Goal: Use online tool/utility: Utilize a website feature to perform a specific function

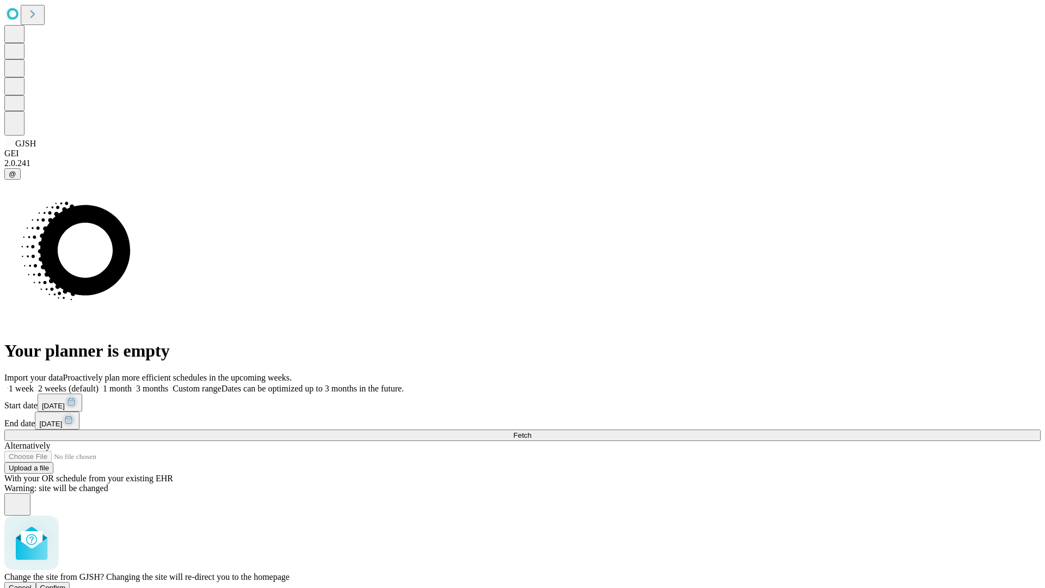
click at [66, 584] on span "Confirm" at bounding box center [53, 588] width 26 height 8
click at [132, 384] on label "1 month" at bounding box center [115, 388] width 33 height 9
click at [531, 431] on span "Fetch" at bounding box center [522, 435] width 18 height 8
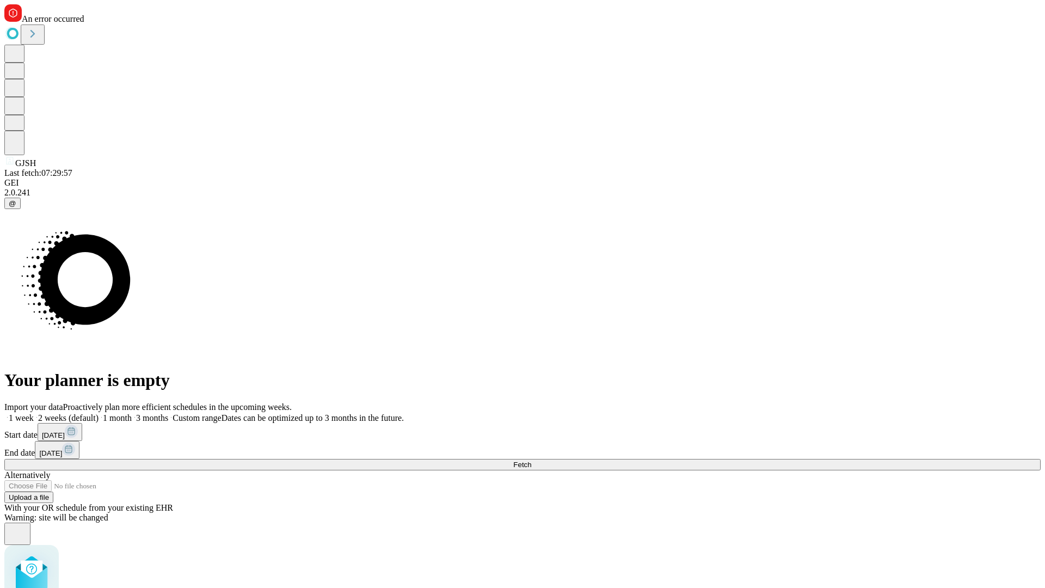
click at [132, 413] on label "1 month" at bounding box center [115, 417] width 33 height 9
click at [531, 461] on span "Fetch" at bounding box center [522, 465] width 18 height 8
click at [132, 413] on label "1 month" at bounding box center [115, 417] width 33 height 9
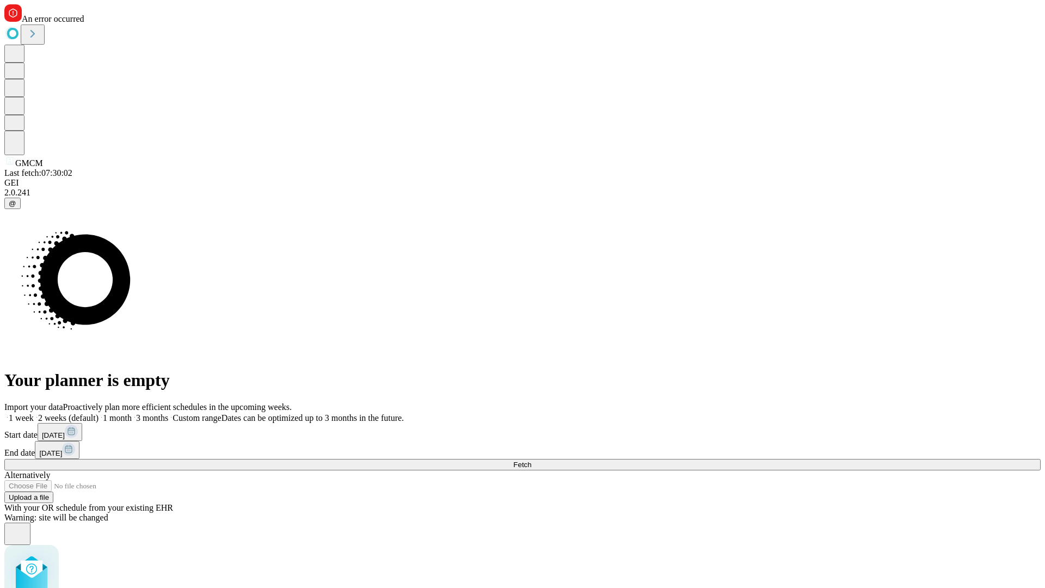
click at [531, 461] on span "Fetch" at bounding box center [522, 465] width 18 height 8
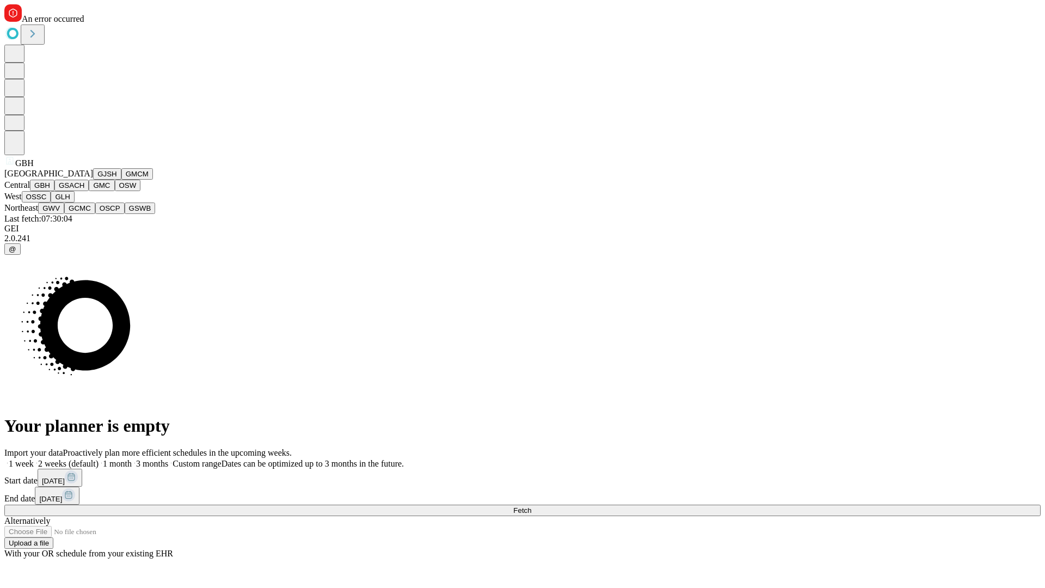
click at [84, 191] on button "GSACH" at bounding box center [71, 185] width 34 height 11
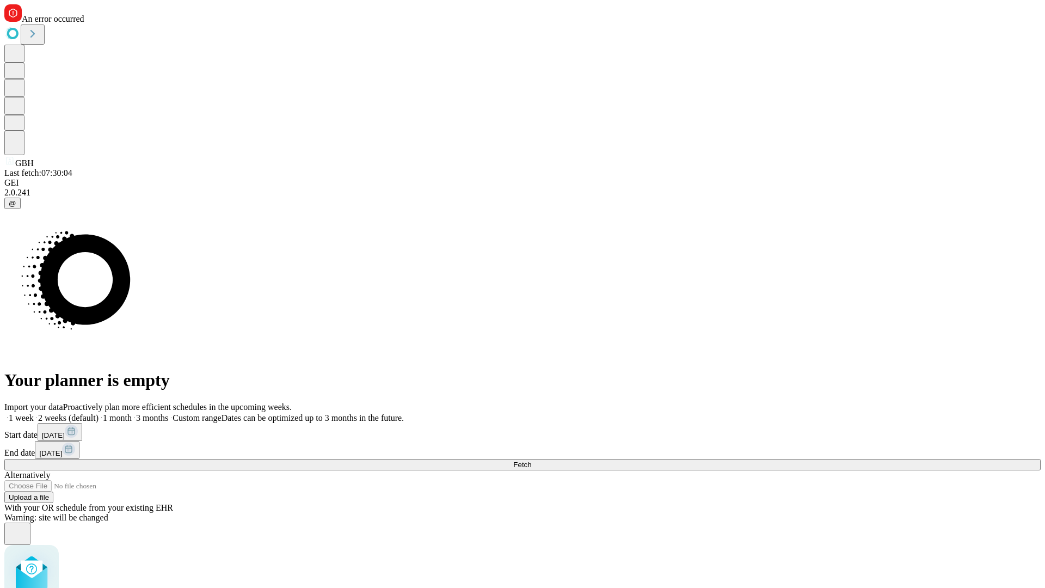
click at [132, 413] on label "1 month" at bounding box center [115, 417] width 33 height 9
click at [531, 461] on span "Fetch" at bounding box center [522, 465] width 18 height 8
click at [132, 413] on label "1 month" at bounding box center [115, 417] width 33 height 9
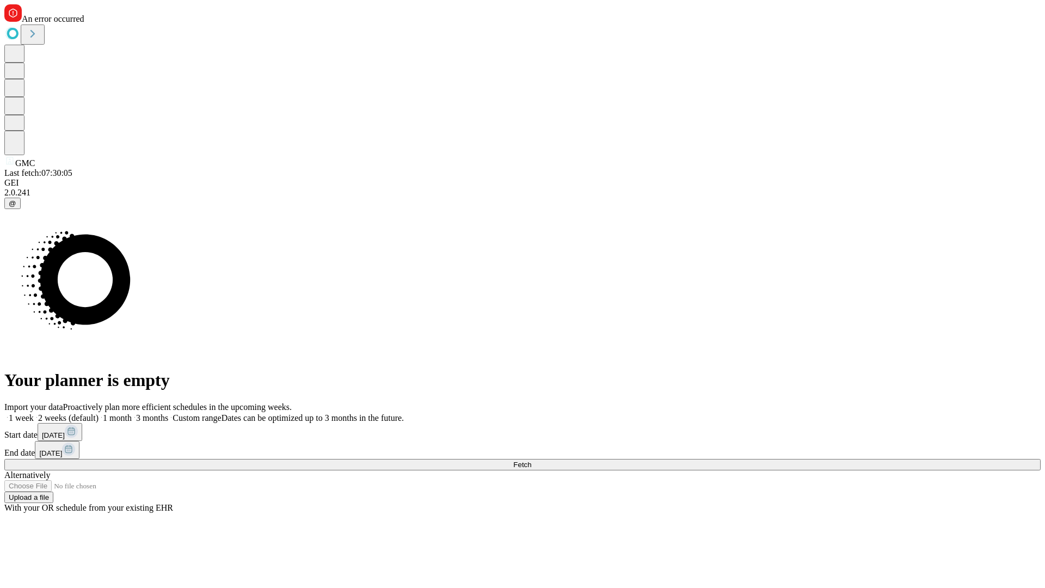
click at [531, 461] on span "Fetch" at bounding box center [522, 465] width 18 height 8
click at [132, 413] on label "1 month" at bounding box center [115, 417] width 33 height 9
click at [531, 461] on span "Fetch" at bounding box center [522, 465] width 18 height 8
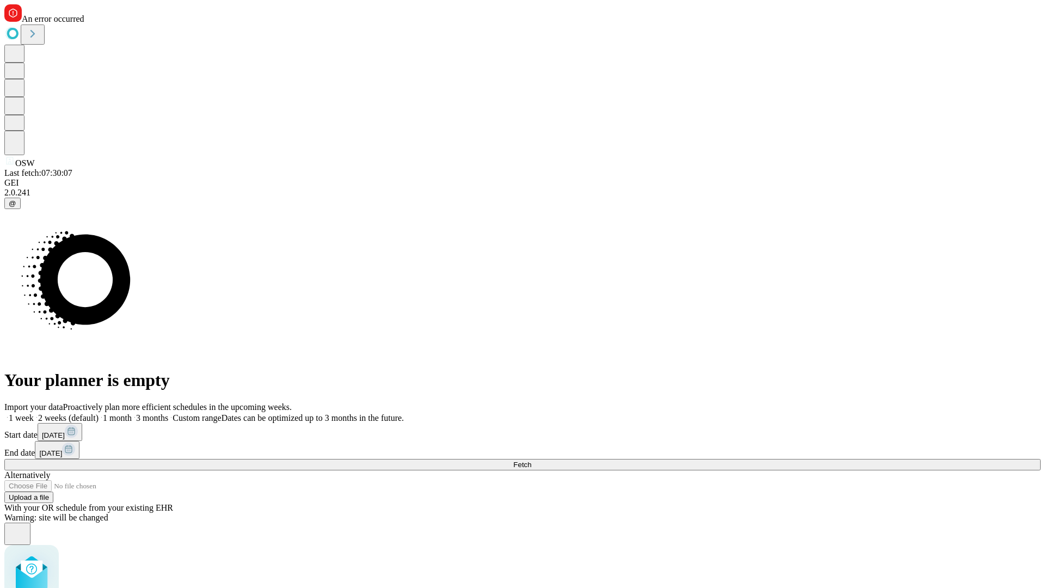
click at [132, 413] on label "1 month" at bounding box center [115, 417] width 33 height 9
click at [531, 461] on span "Fetch" at bounding box center [522, 465] width 18 height 8
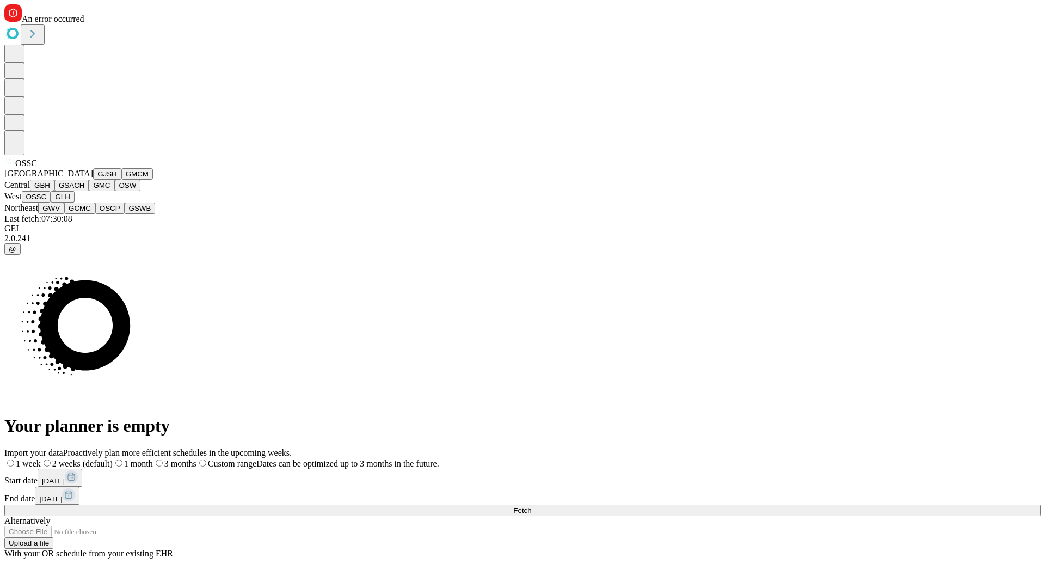
click at [74, 203] on button "GLH" at bounding box center [62, 196] width 23 height 11
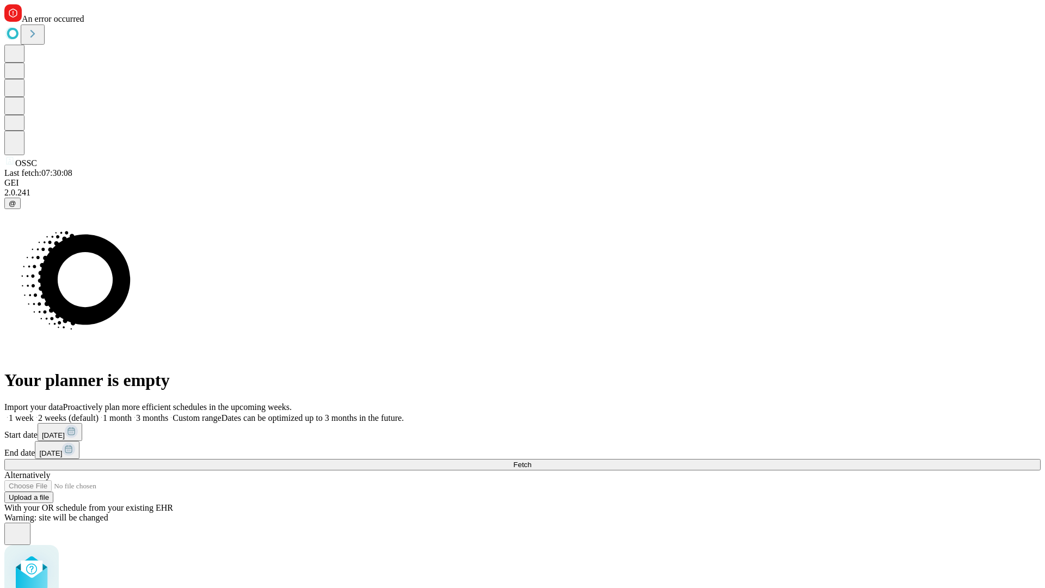
click at [132, 413] on label "1 month" at bounding box center [115, 417] width 33 height 9
click at [531, 461] on span "Fetch" at bounding box center [522, 465] width 18 height 8
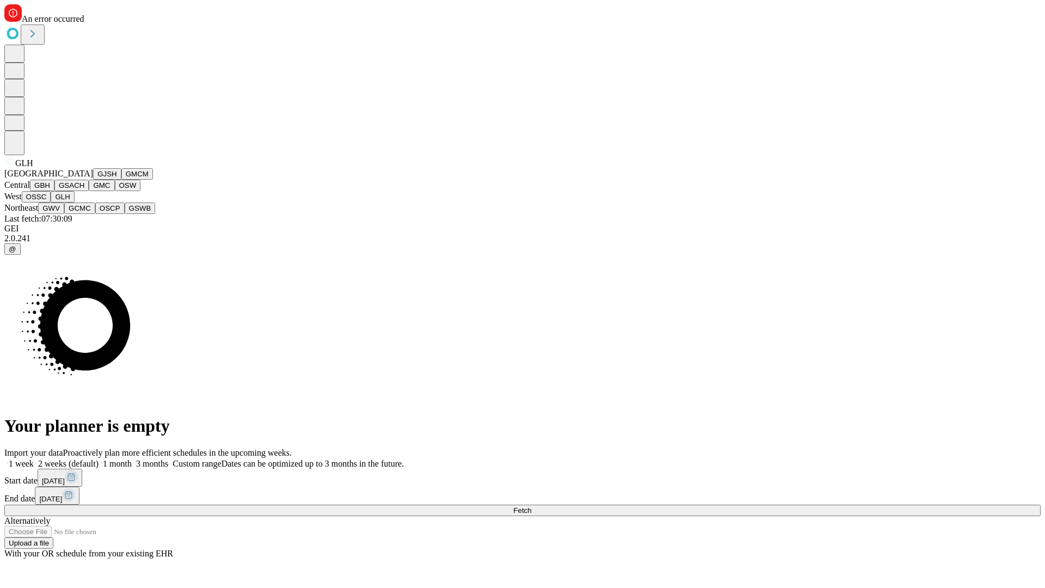
click at [64, 214] on button "GWV" at bounding box center [51, 208] width 26 height 11
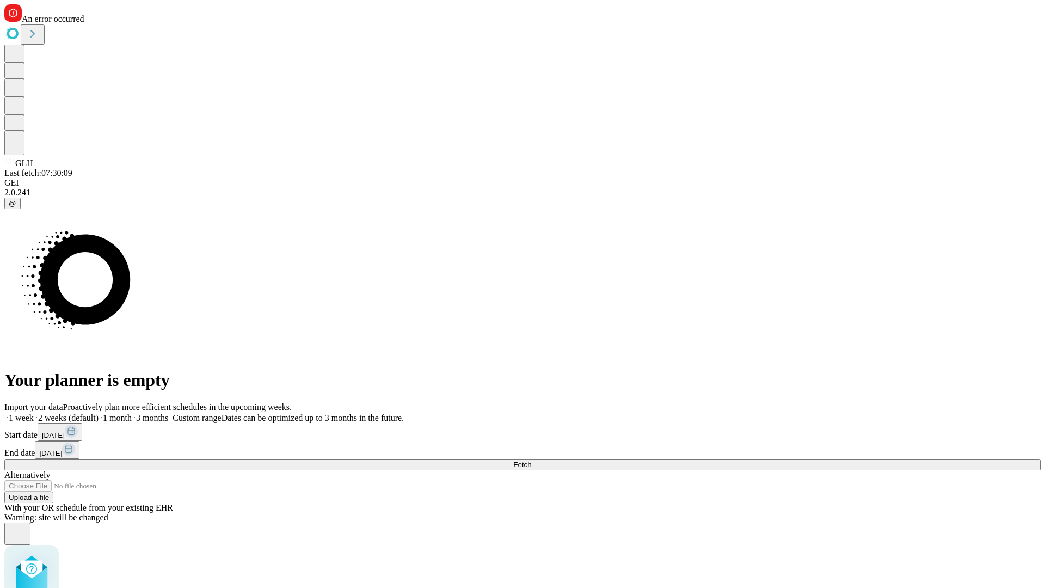
click at [132, 413] on label "1 month" at bounding box center [115, 417] width 33 height 9
click at [531, 461] on span "Fetch" at bounding box center [522, 465] width 18 height 8
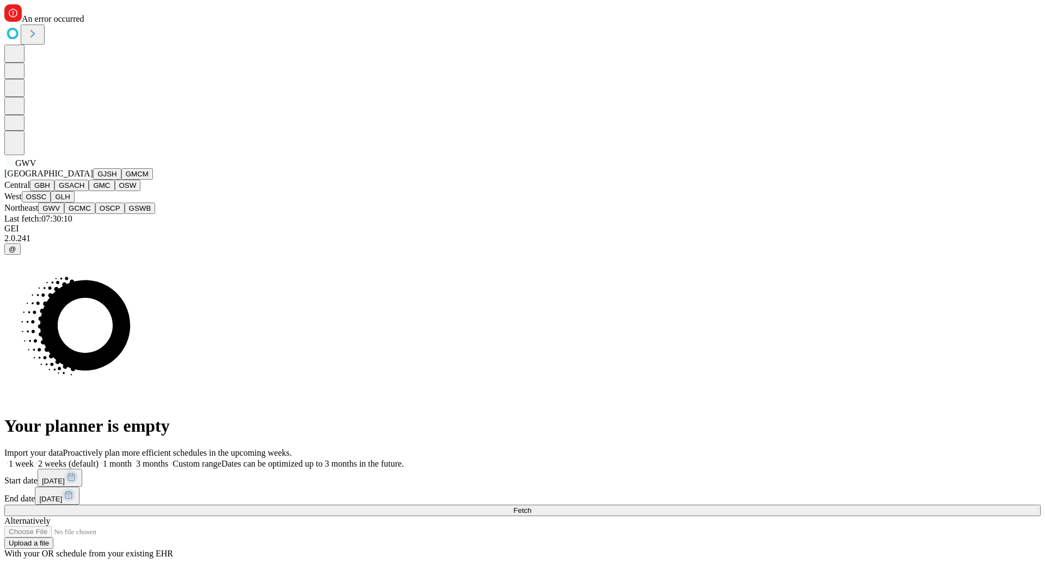
click at [84, 214] on button "GCMC" at bounding box center [79, 208] width 31 height 11
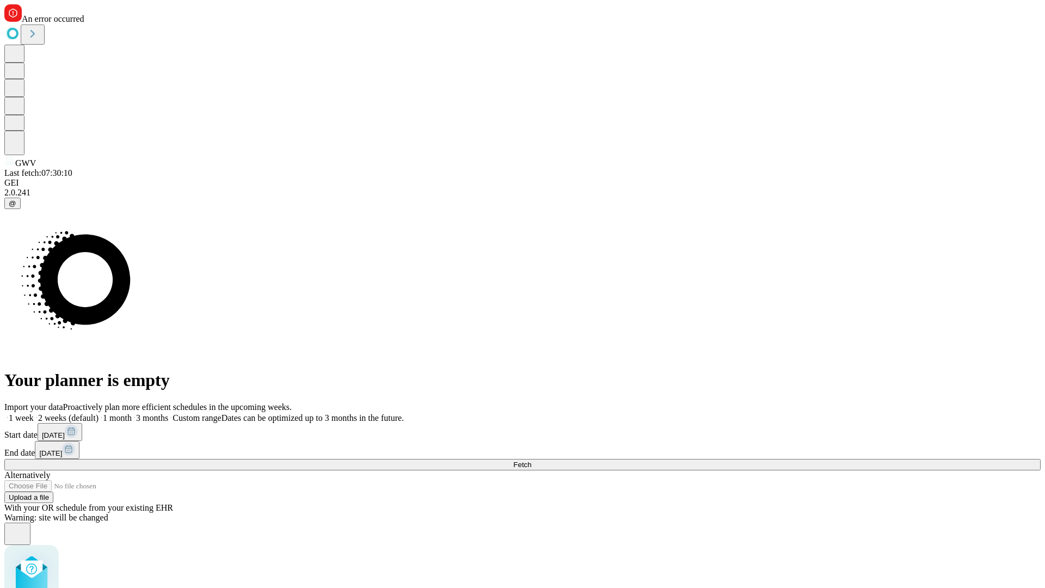
click at [132, 413] on label "1 month" at bounding box center [115, 417] width 33 height 9
click at [531, 461] on span "Fetch" at bounding box center [522, 465] width 18 height 8
click at [132, 413] on label "1 month" at bounding box center [115, 417] width 33 height 9
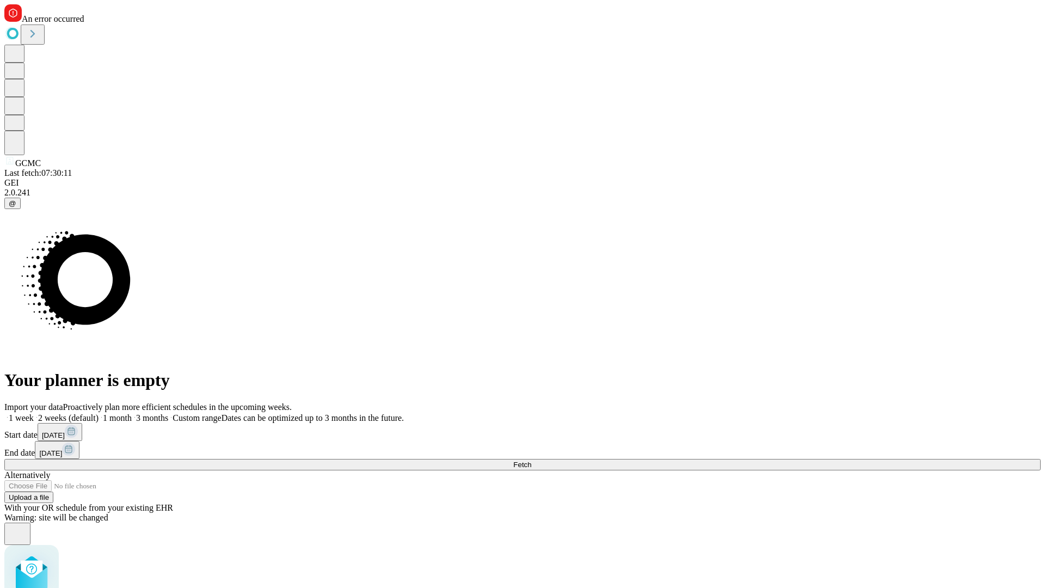
click at [531, 461] on span "Fetch" at bounding box center [522, 465] width 18 height 8
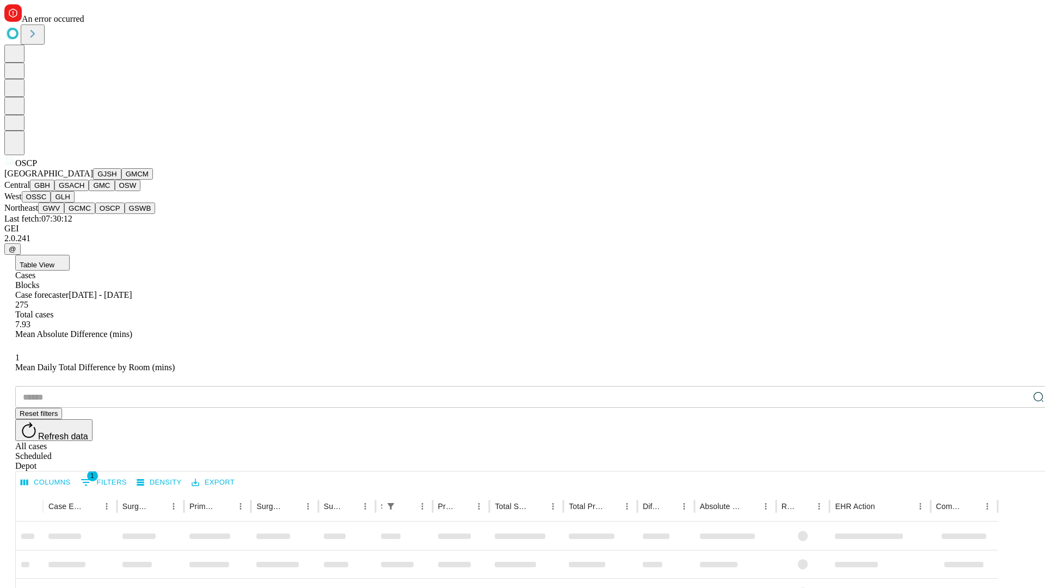
click at [125, 214] on button "GSWB" at bounding box center [140, 208] width 31 height 11
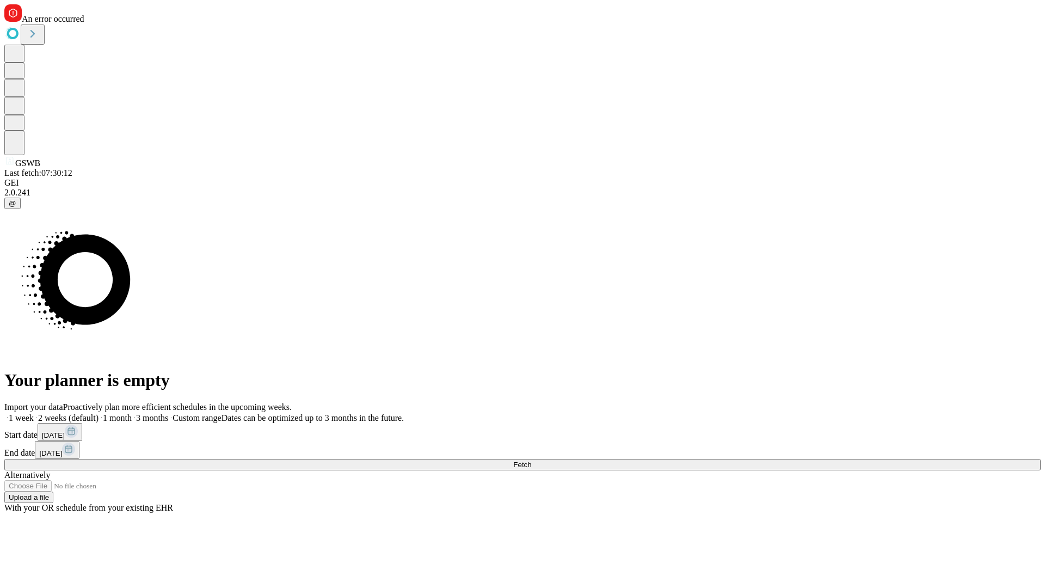
click at [132, 413] on label "1 month" at bounding box center [115, 417] width 33 height 9
click at [531, 461] on span "Fetch" at bounding box center [522, 465] width 18 height 8
